Goal: Find specific page/section: Find specific page/section

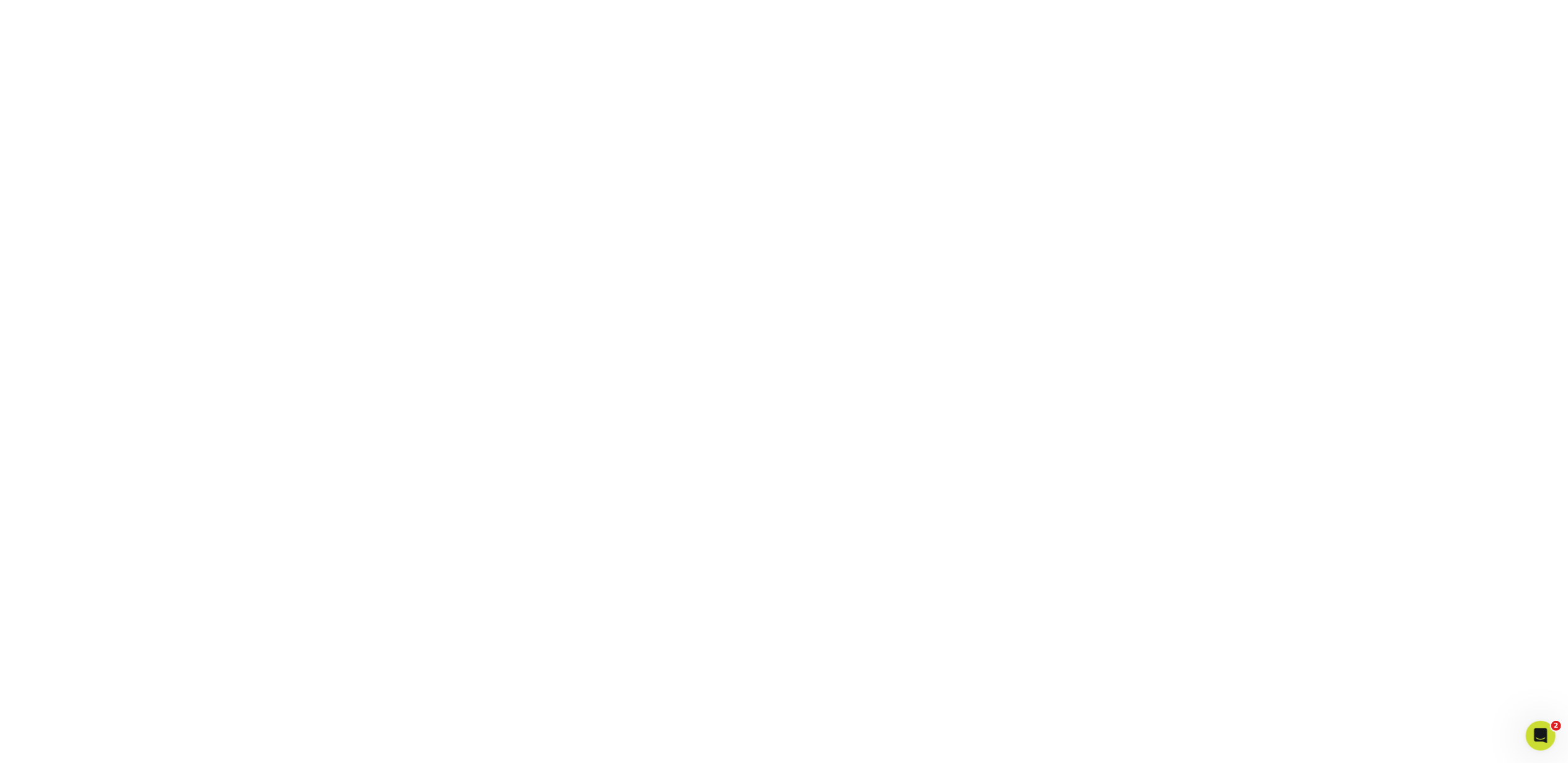
scroll to position [1569, 0]
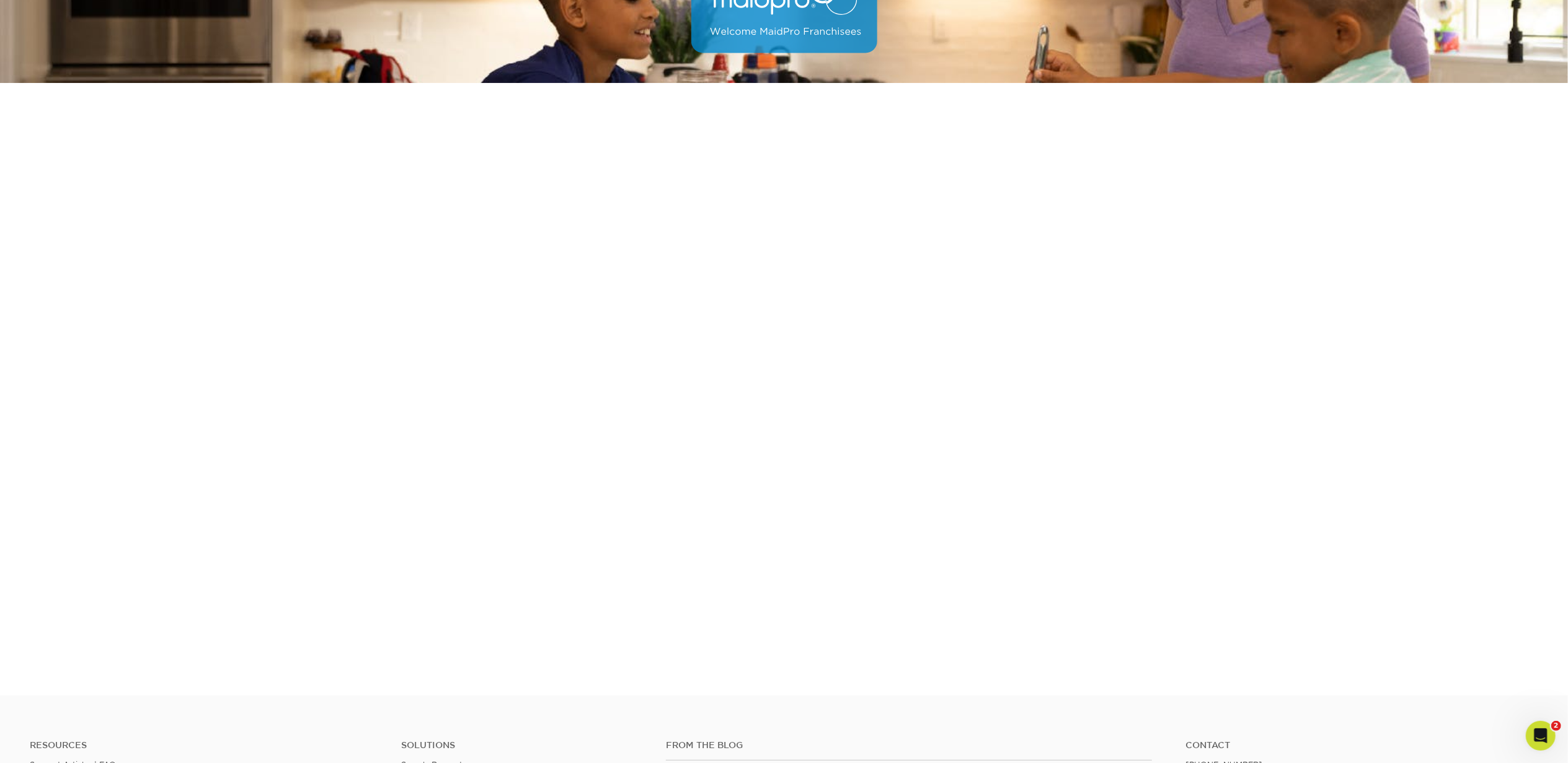
scroll to position [231, 0]
